Goal: Transaction & Acquisition: Purchase product/service

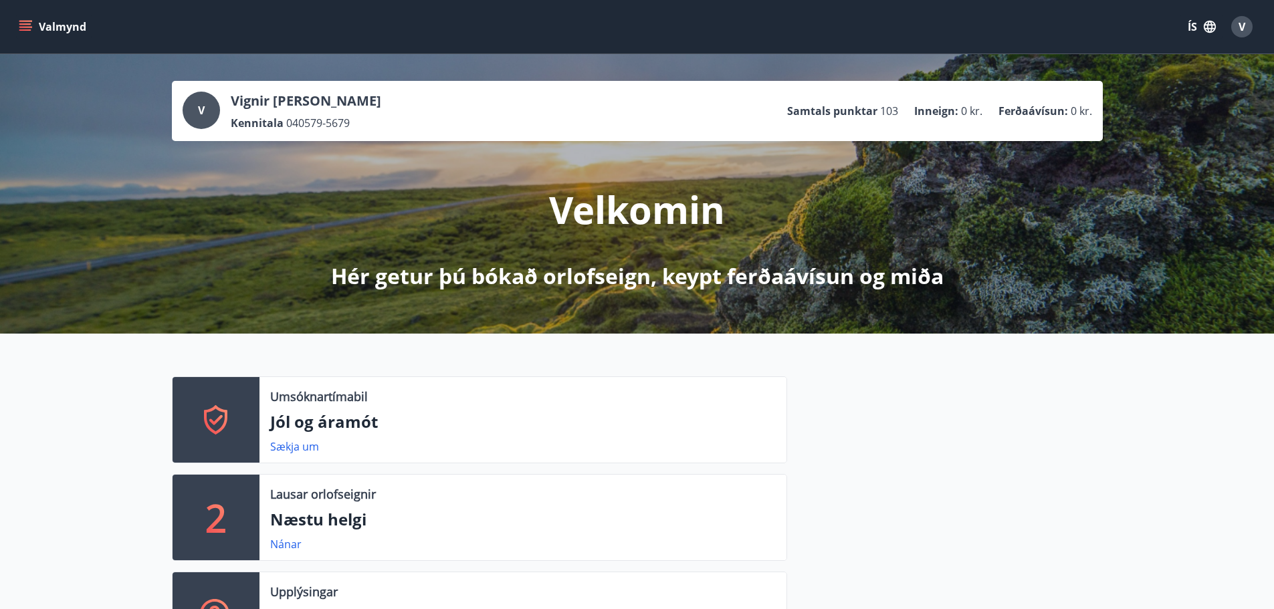
click at [27, 21] on icon "menu" at bounding box center [26, 21] width 15 height 1
click at [882, 190] on div "Velkomin Hér getur þú bókað orlofseign, keypt ferðaávísun og miða" at bounding box center [637, 216] width 749 height 150
click at [23, 24] on icon "menu" at bounding box center [25, 23] width 12 height 1
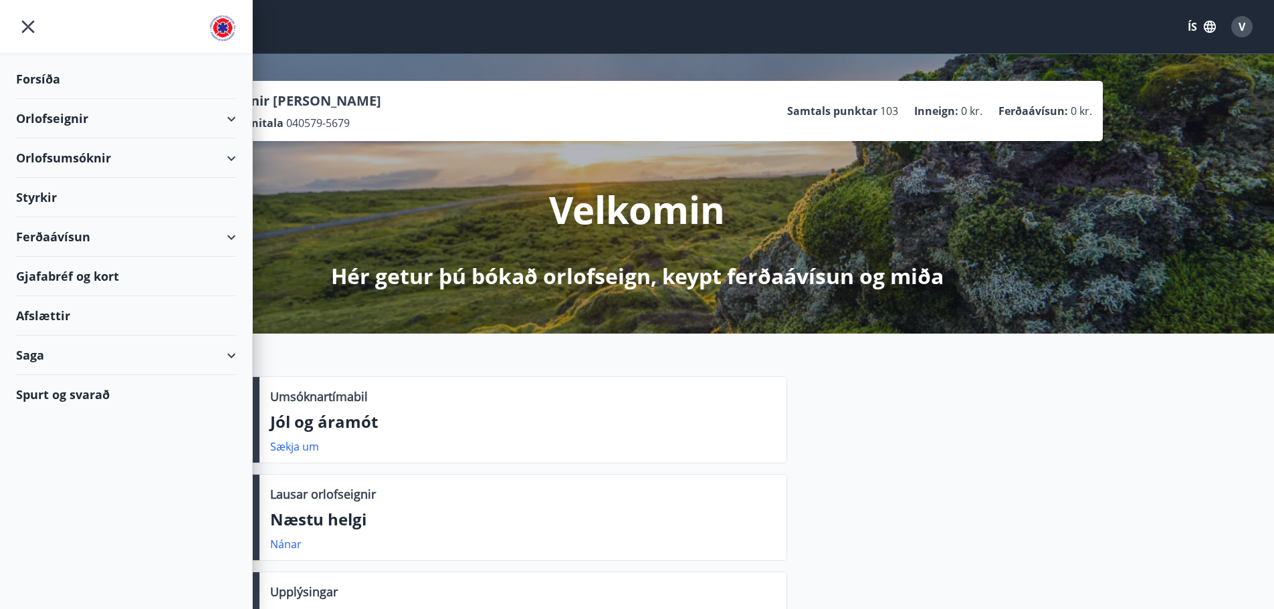
click at [153, 232] on div "Ferðaávísun" at bounding box center [126, 236] width 220 height 39
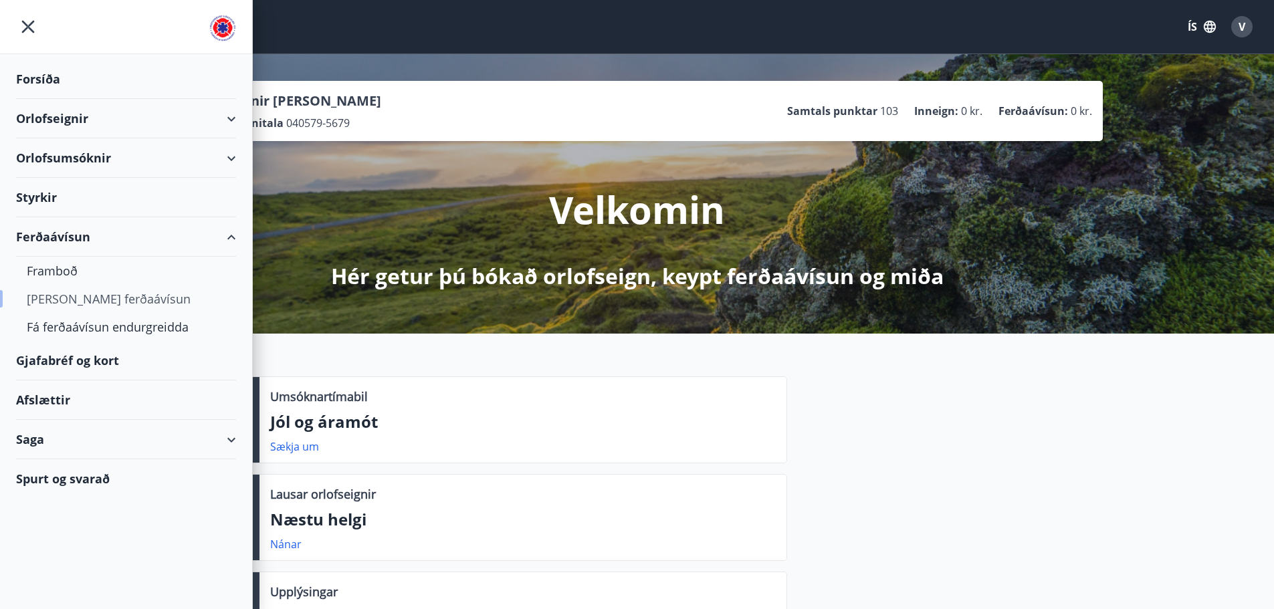
click at [110, 297] on div "[PERSON_NAME] ferðaávísun" at bounding box center [126, 299] width 199 height 28
